Goal: Find contact information: Find contact information

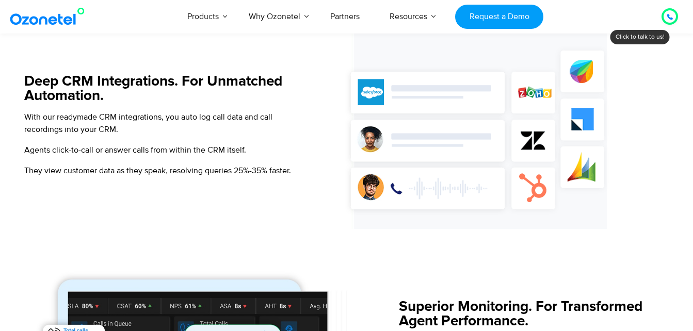
scroll to position [980, 0]
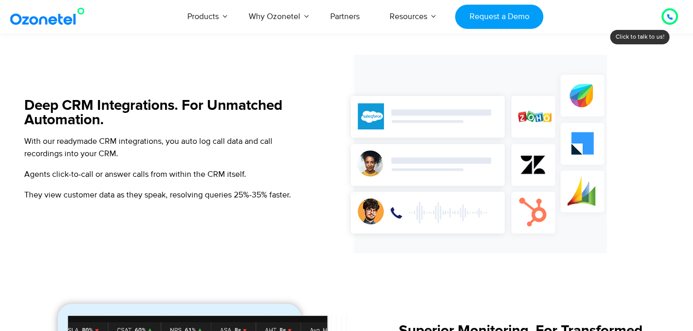
click at [518, 167] on img at bounding box center [480, 154] width 279 height 199
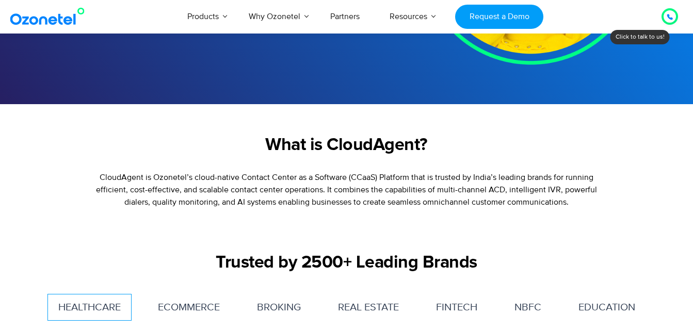
scroll to position [103, 0]
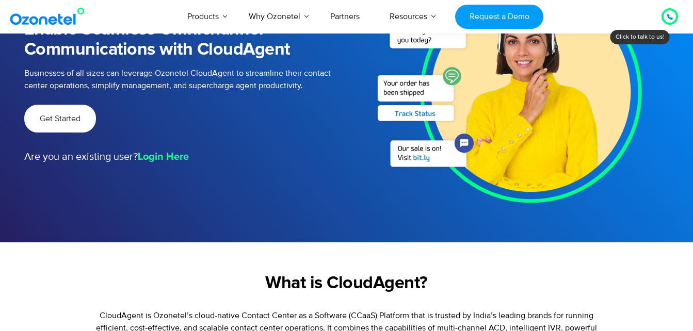
click at [59, 126] on link "Get Started" at bounding box center [60, 119] width 72 height 28
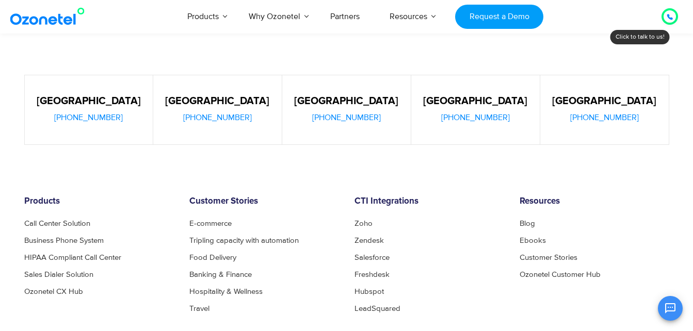
click at [593, 133] on div "[GEOGRAPHIC_DATA] [PHONE_NUMBER]" at bounding box center [604, 110] width 129 height 70
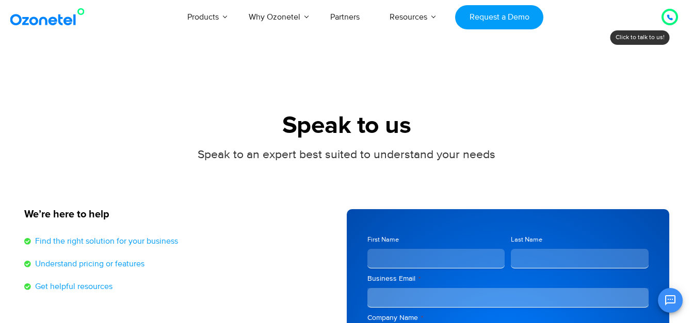
click at [129, 82] on section "Speak to us Speak to an expert best suited to understand your needs We’re here …" at bounding box center [346, 294] width 693 height 479
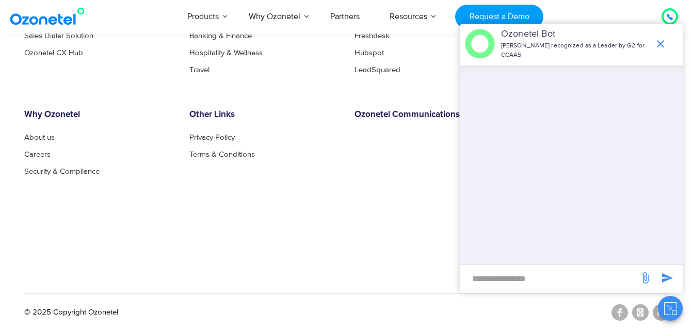
scroll to position [497, 0]
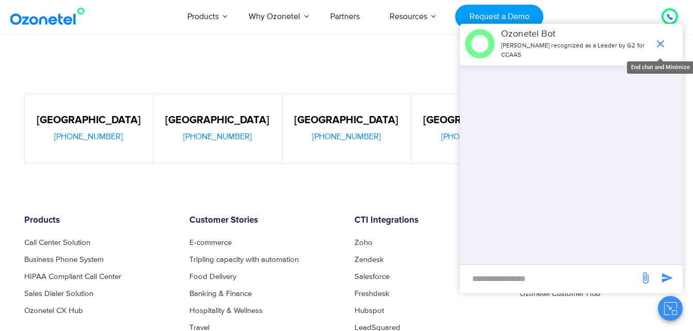
drag, startPoint x: 657, startPoint y: 44, endPoint x: 442, endPoint y: 153, distance: 241.0
click at [657, 44] on icon "end chat or minimize" at bounding box center [660, 44] width 12 height 12
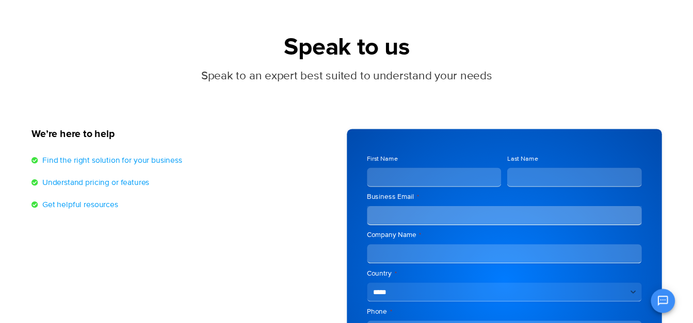
scroll to position [0, 0]
